Goal: Task Accomplishment & Management: Use online tool/utility

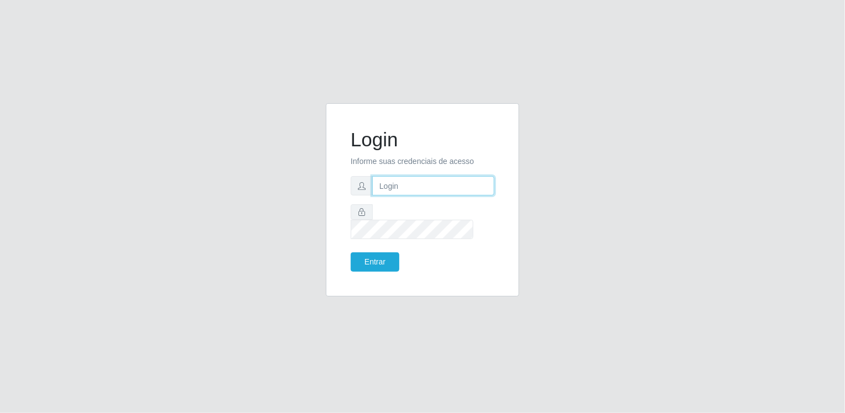
click at [391, 192] on input "text" at bounding box center [433, 185] width 122 height 19
type input "[EMAIL_ADDRESS][DOMAIN_NAME]"
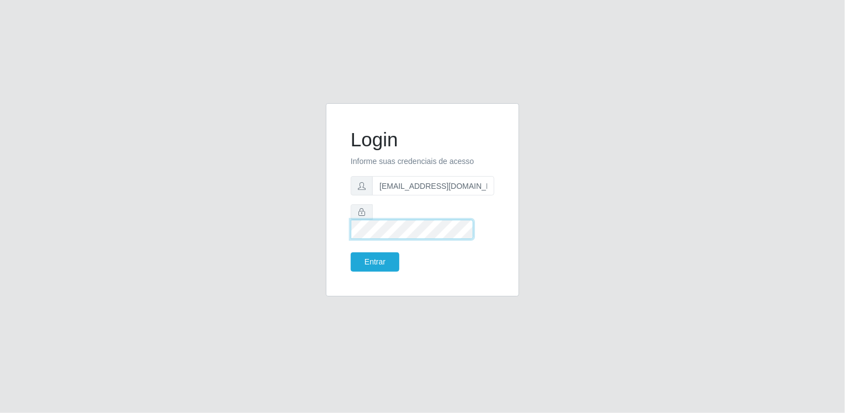
click at [351, 252] on button "Entrar" at bounding box center [375, 261] width 49 height 19
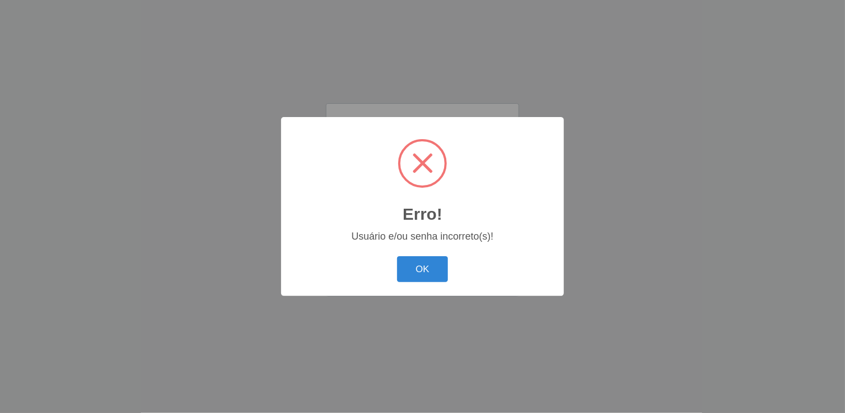
click at [397, 256] on button "OK" at bounding box center [422, 269] width 51 height 26
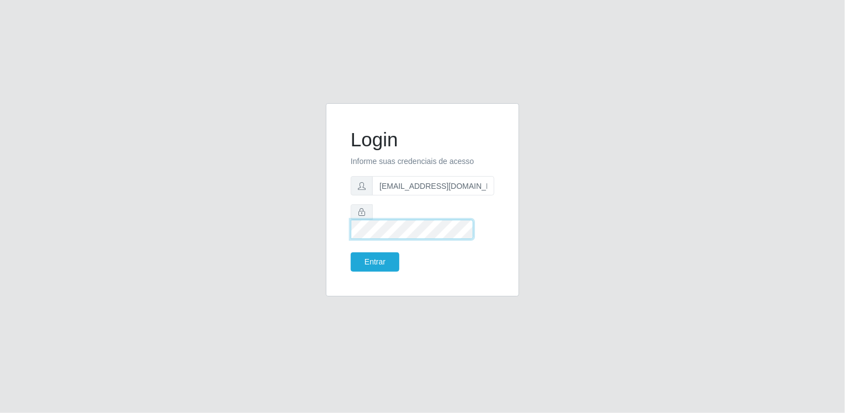
click at [351, 252] on button "Entrar" at bounding box center [375, 261] width 49 height 19
click at [378, 252] on button "Entrar" at bounding box center [375, 261] width 49 height 19
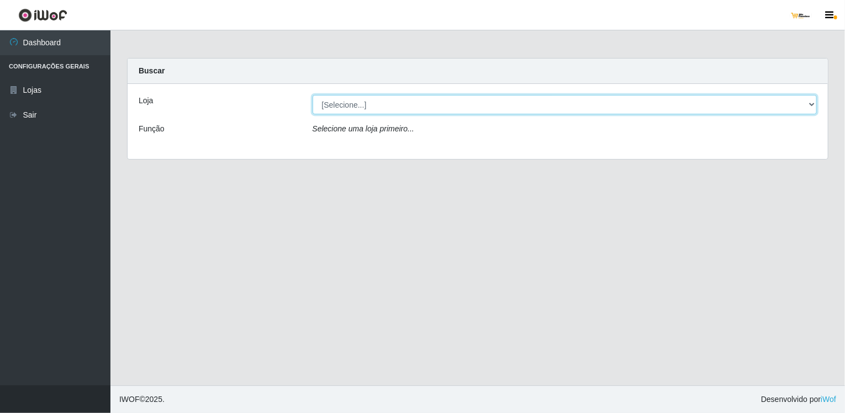
click at [364, 101] on select "[Selecione...] [GEOGRAPHIC_DATA]" at bounding box center [564, 104] width 505 height 19
select select "168"
click at [312, 95] on select "[Selecione...] [GEOGRAPHIC_DATA]" at bounding box center [564, 104] width 505 height 19
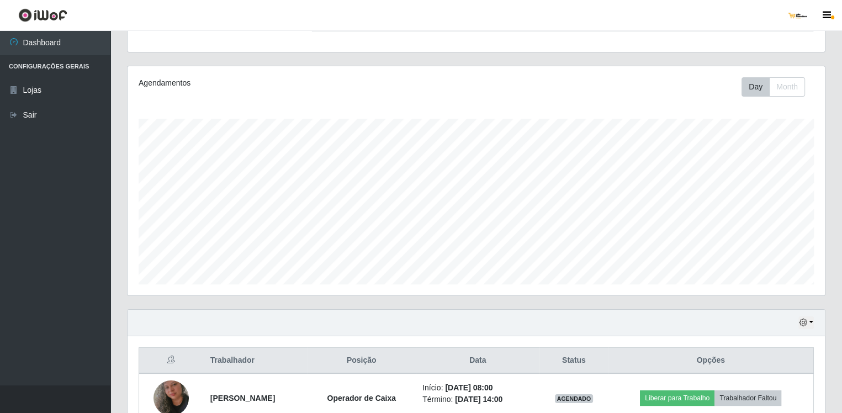
scroll to position [220, 0]
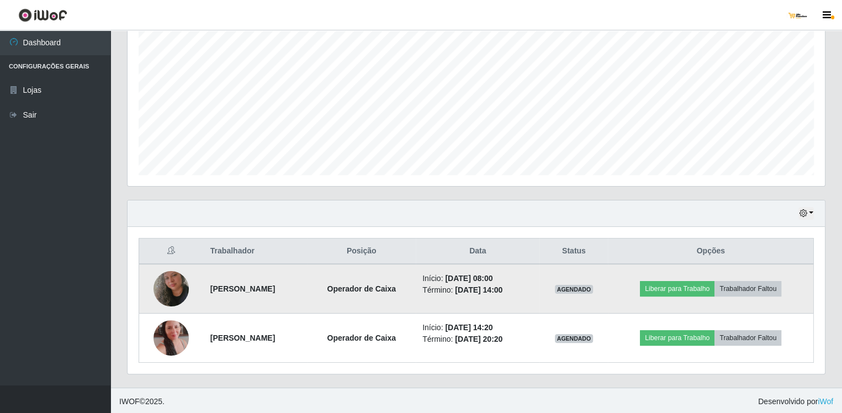
click at [163, 280] on img at bounding box center [170, 288] width 35 height 63
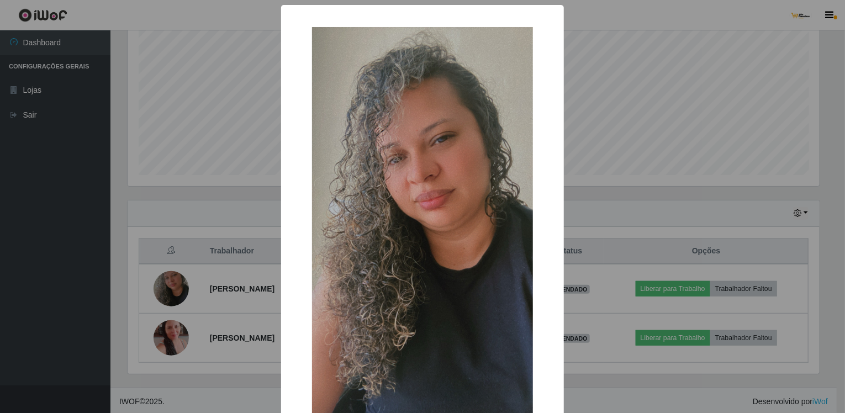
click at [262, 221] on div "× OK Cancel" at bounding box center [422, 206] width 845 height 413
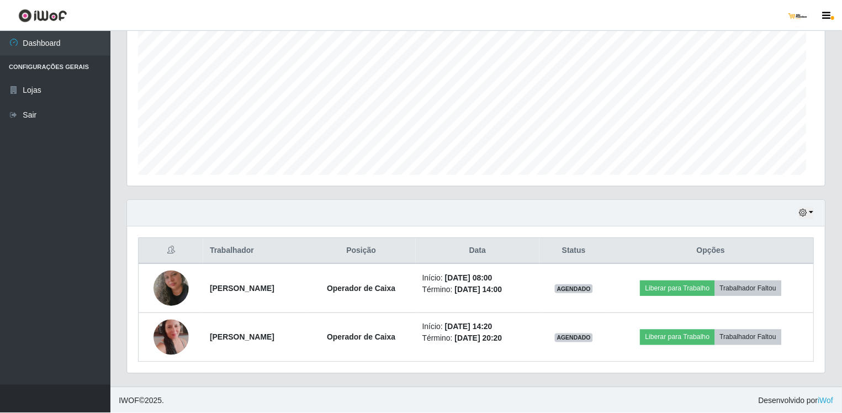
scroll to position [229, 697]
